Goal: Obtain resource: Obtain resource

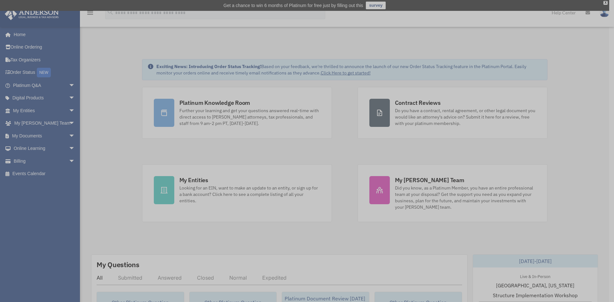
click at [68, 97] on div "x" at bounding box center [307, 151] width 614 height 302
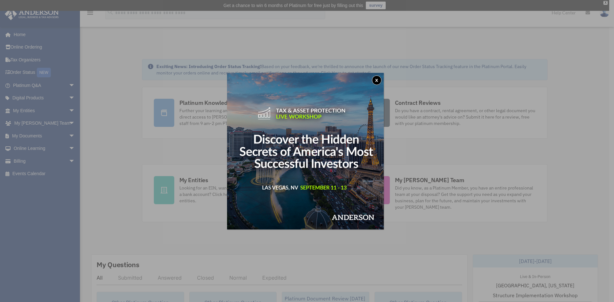
click at [379, 78] on button "x" at bounding box center [377, 80] width 10 height 10
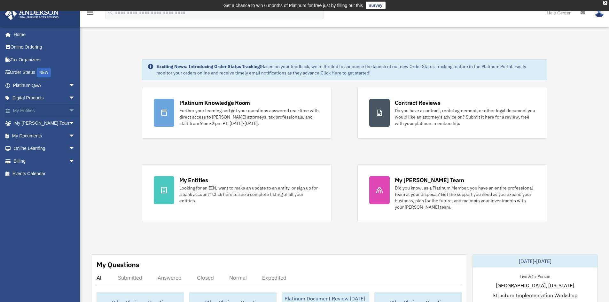
click at [69, 112] on span "arrow_drop_down" at bounding box center [75, 110] width 13 height 13
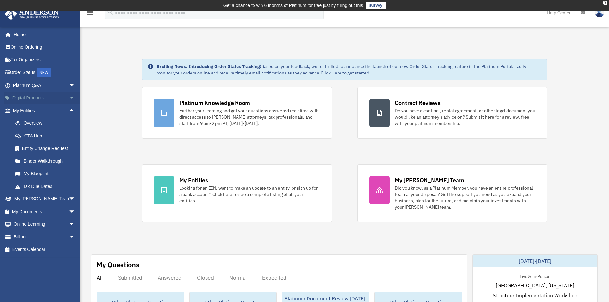
click at [69, 96] on span "arrow_drop_down" at bounding box center [75, 98] width 13 height 13
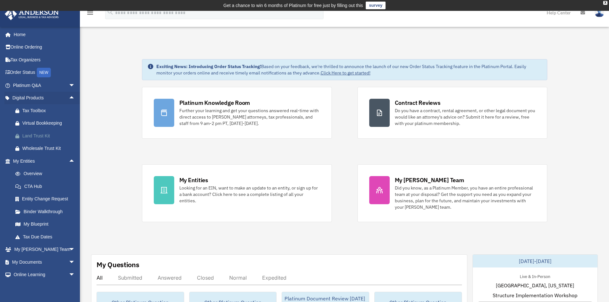
click at [34, 131] on link "Land Trust Kit" at bounding box center [47, 135] width 76 height 13
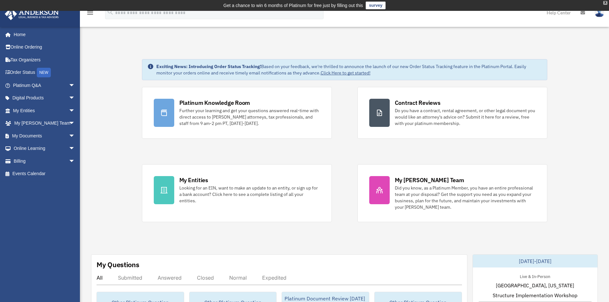
click at [605, 3] on div "X" at bounding box center [605, 3] width 4 height 4
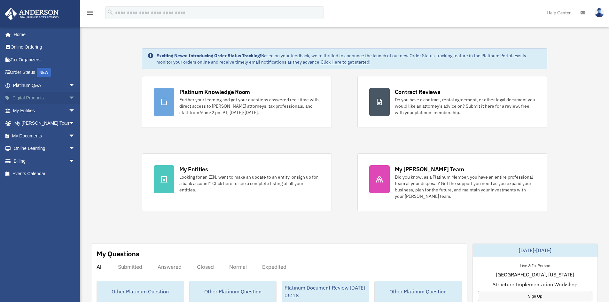
click at [69, 99] on span "arrow_drop_down" at bounding box center [75, 98] width 13 height 13
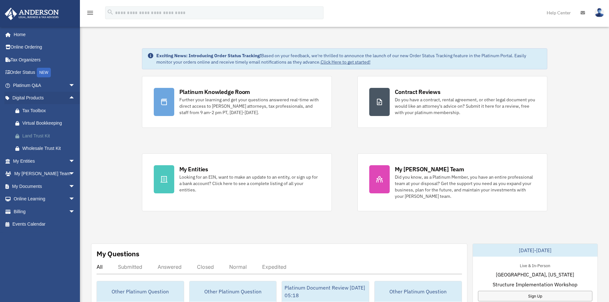
click at [41, 136] on div "Land Trust Kit" at bounding box center [49, 136] width 54 height 8
